Goal: Task Accomplishment & Management: Manage account settings

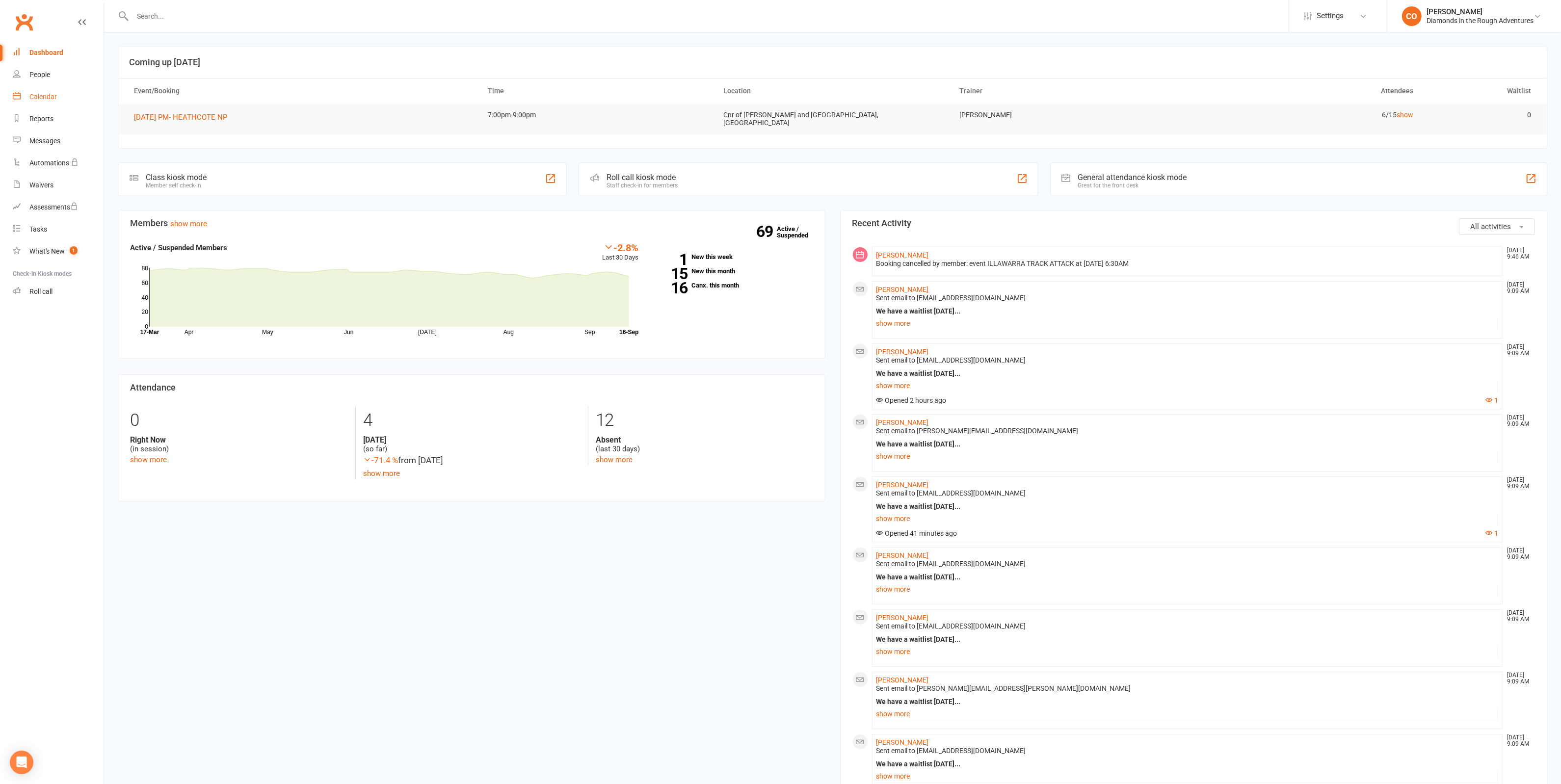
click at [30, 97] on div "Calendar" at bounding box center [43, 96] width 28 height 8
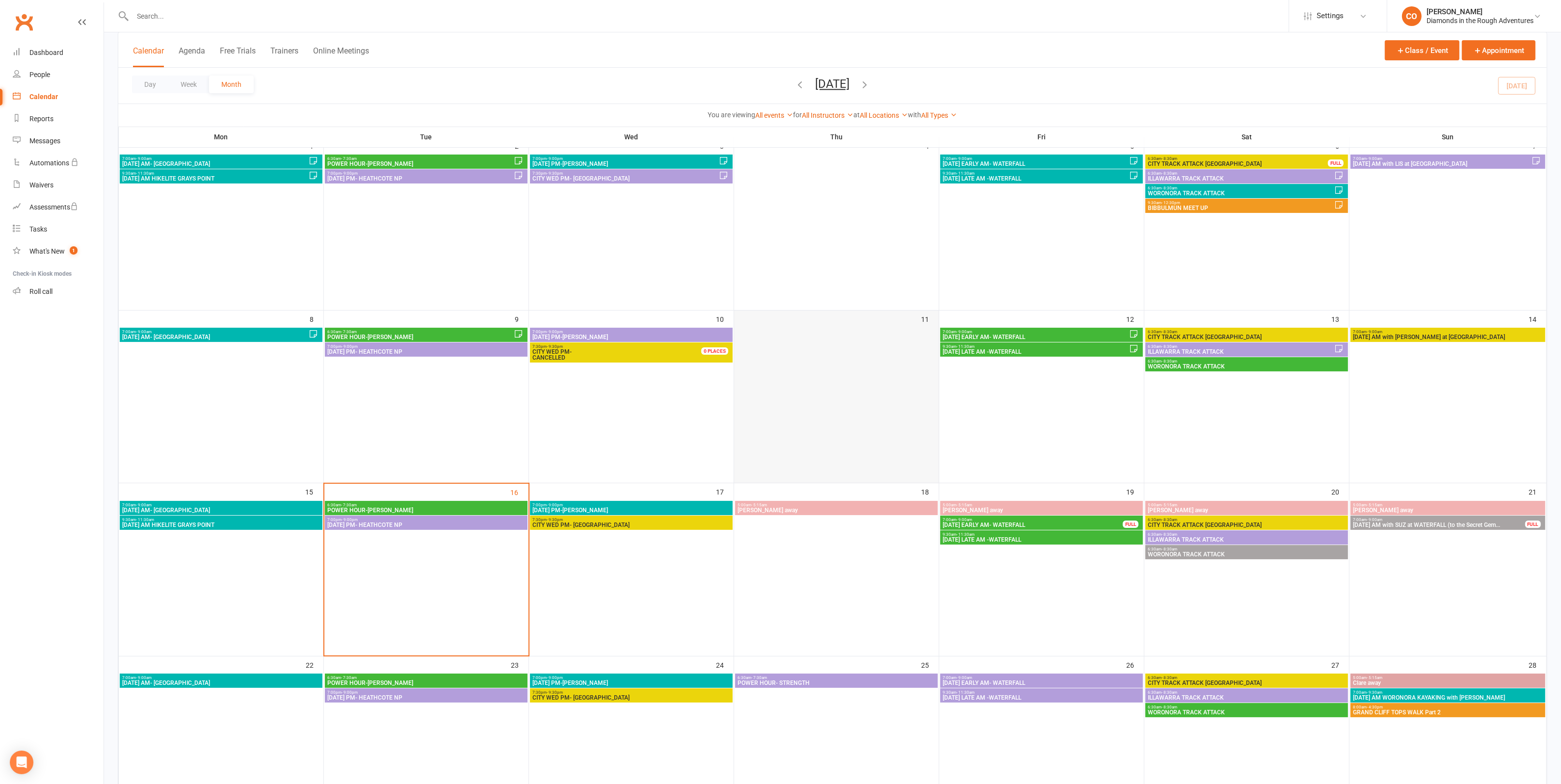
scroll to position [122, 0]
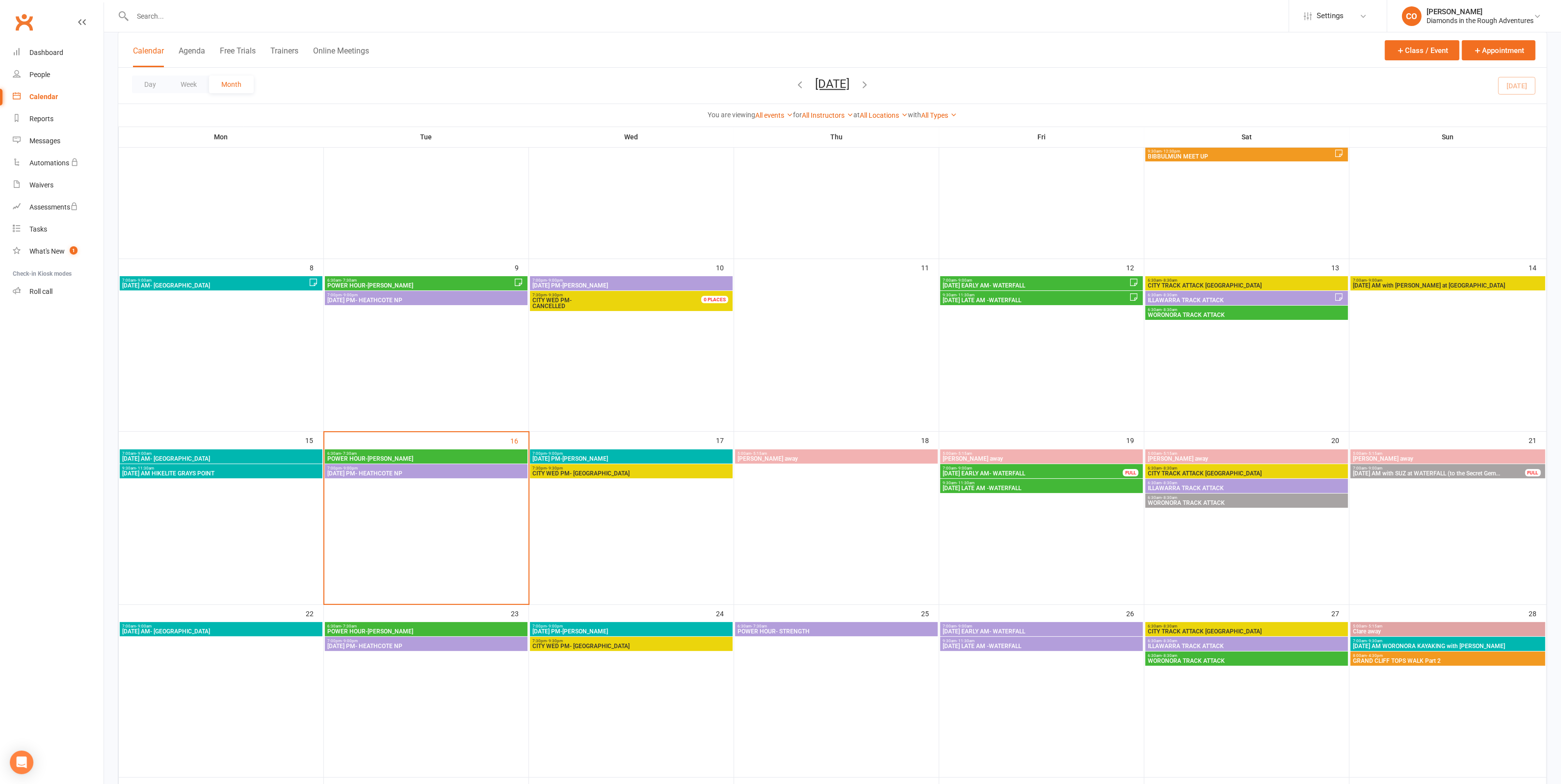
click at [1220, 502] on span "WORONORA TRACK ATTACK" at bounding box center [1247, 503] width 198 height 6
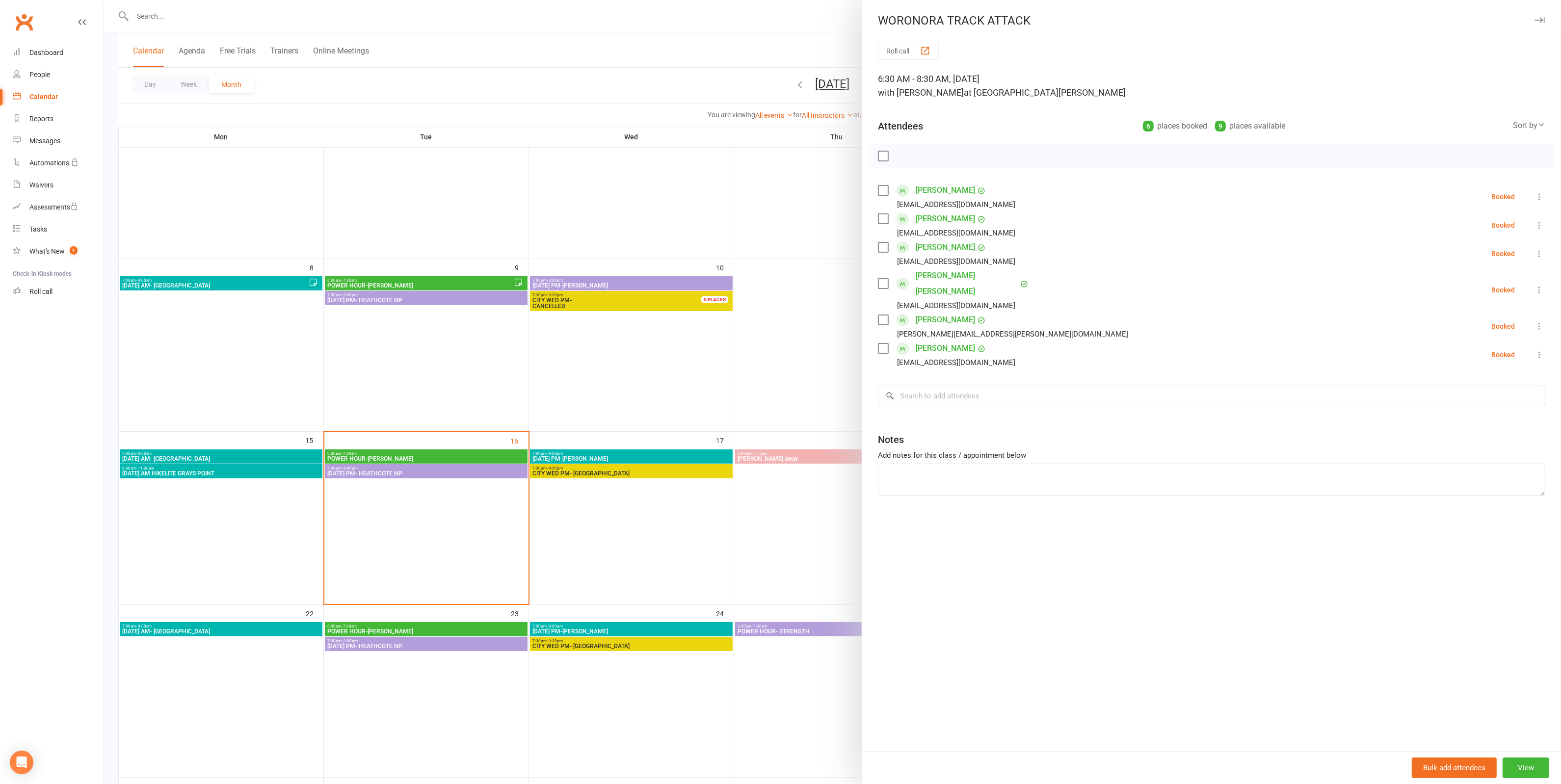
click at [695, 32] on div at bounding box center [832, 392] width 1457 height 784
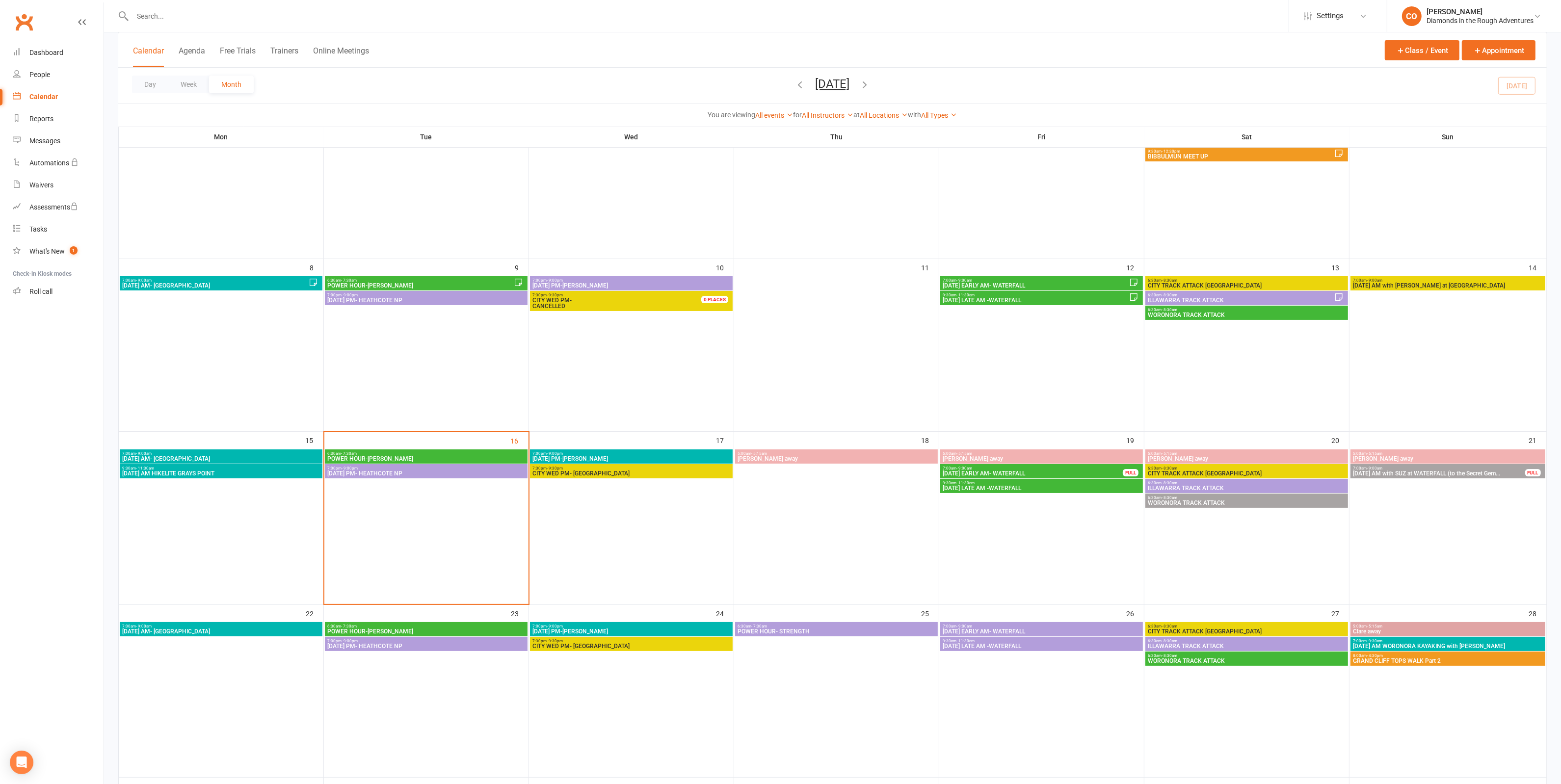
click at [442, 457] on span "POWER HOUR-[PERSON_NAME]" at bounding box center [426, 459] width 198 height 6
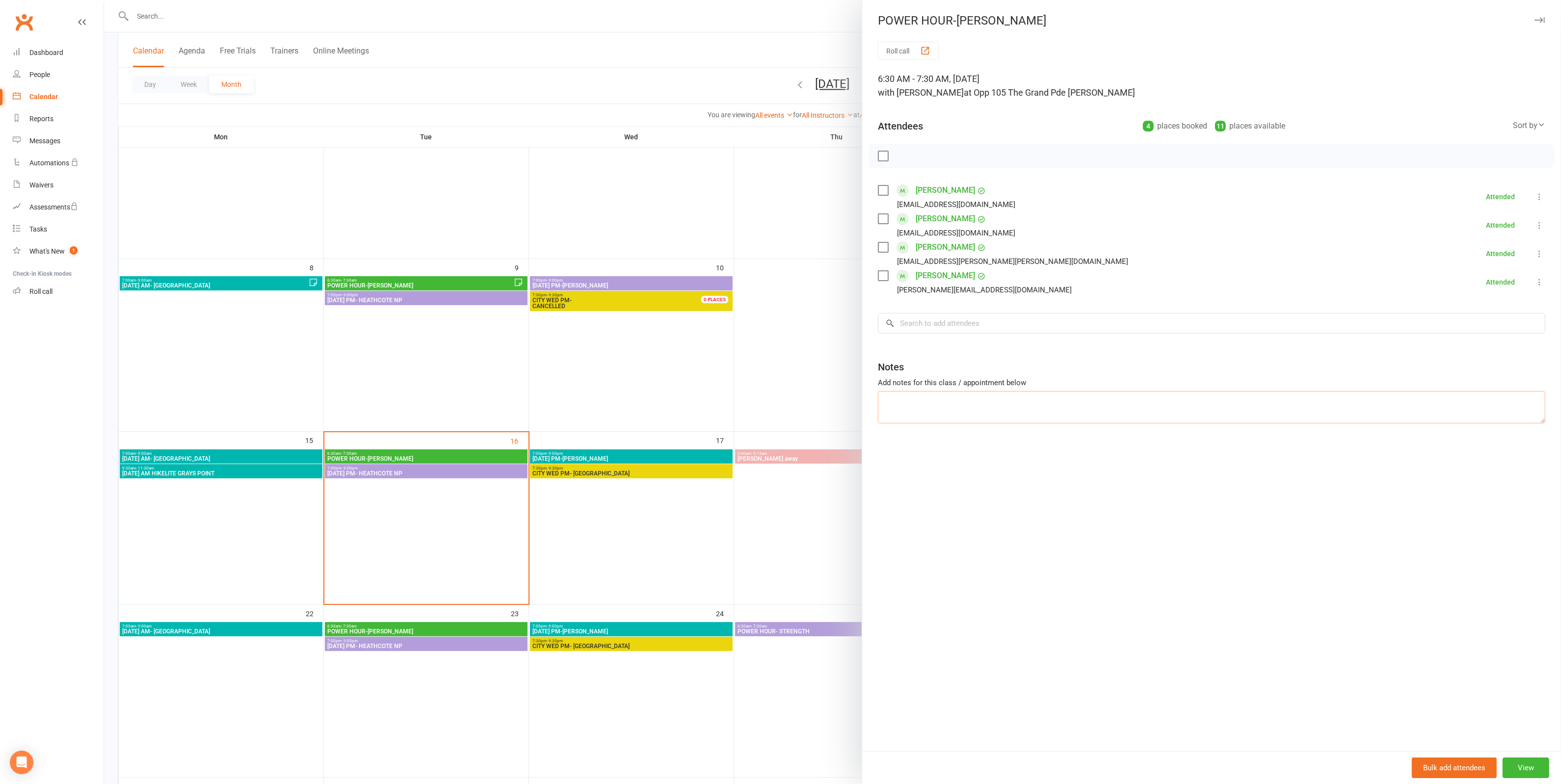
click at [960, 401] on textarea at bounding box center [1212, 407] width 668 height 32
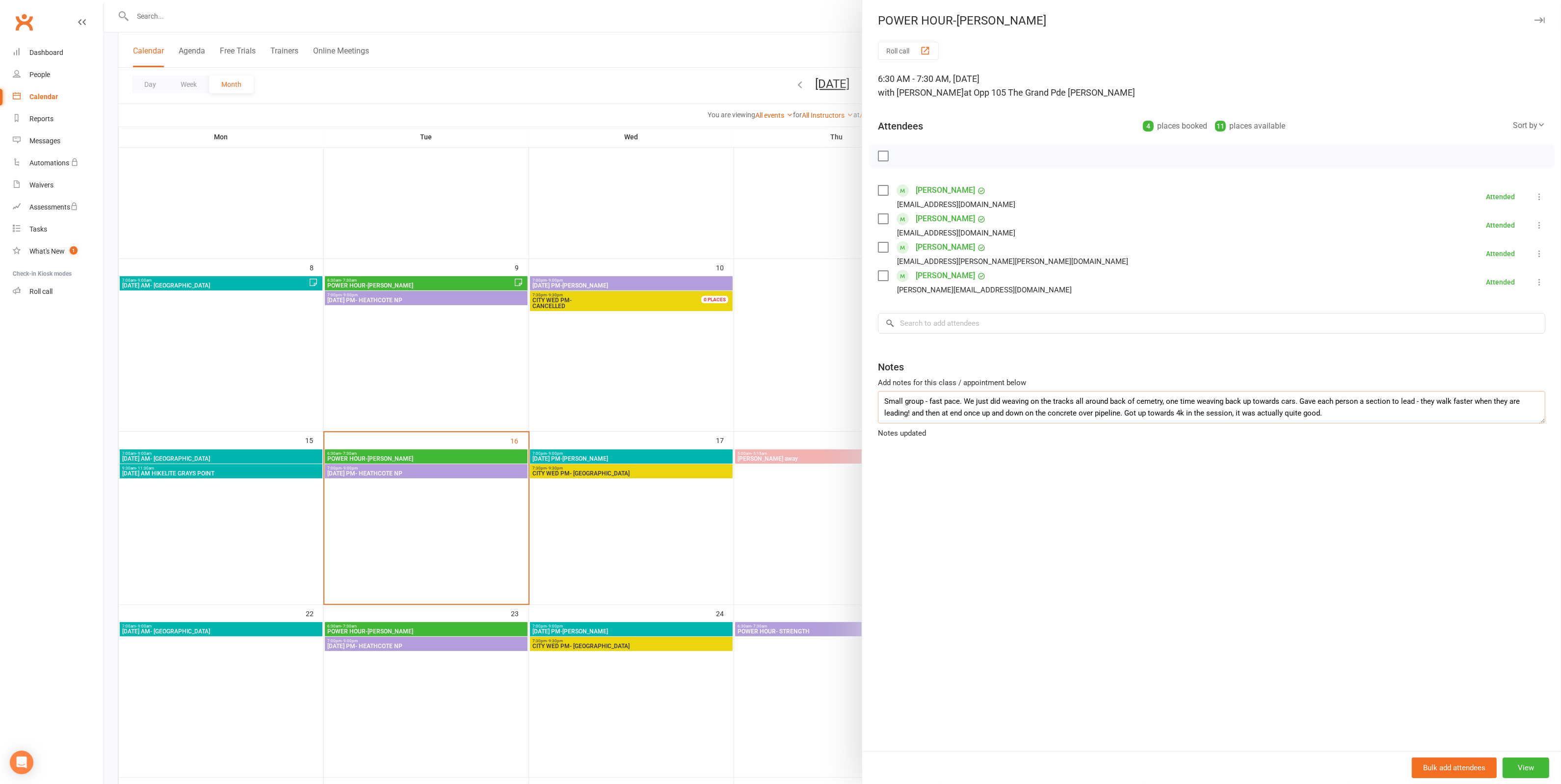
type textarea "Small group - fast pace. We just did weaving on the tracks all around back of c…"
click at [710, 69] on div at bounding box center [832, 392] width 1457 height 784
